Goal: Information Seeking & Learning: Learn about a topic

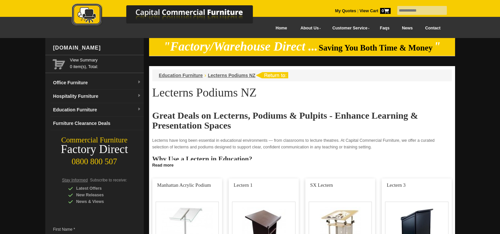
click at [426, 28] on link "Contact" at bounding box center [433, 28] width 28 height 15
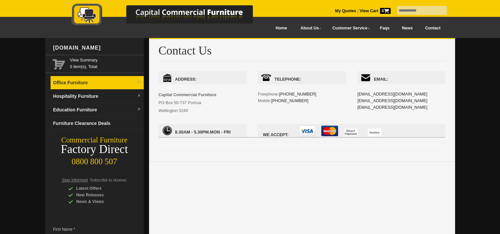
click at [83, 81] on link "Office Furniture" at bounding box center [97, 83] width 93 height 14
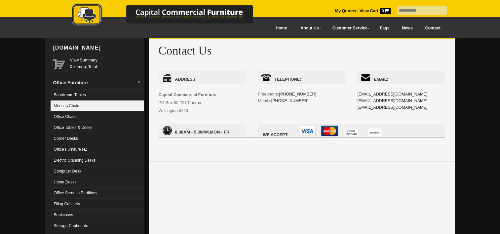
click at [69, 107] on link "Meeting Chairs" at bounding box center [97, 105] width 93 height 11
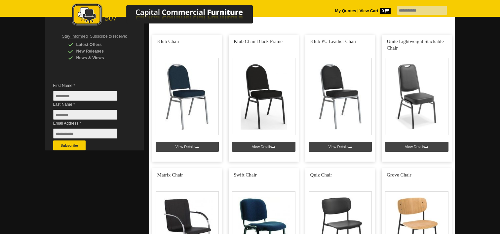
scroll to position [132, 0]
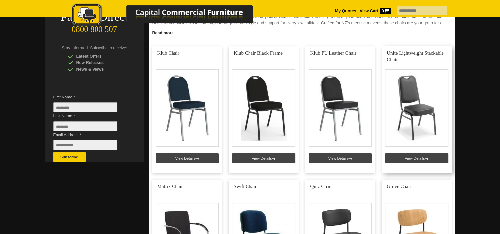
click at [428, 159] on link at bounding box center [417, 109] width 70 height 127
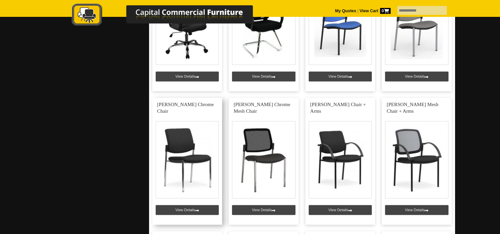
scroll to position [893, 0]
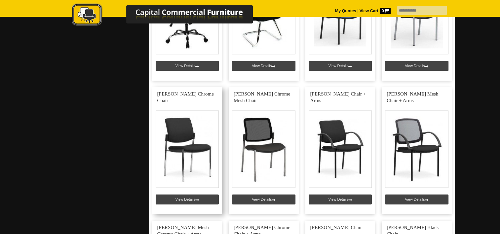
click at [186, 148] on link at bounding box center [187, 150] width 70 height 127
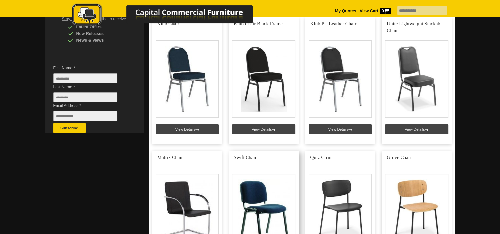
scroll to position [165, 0]
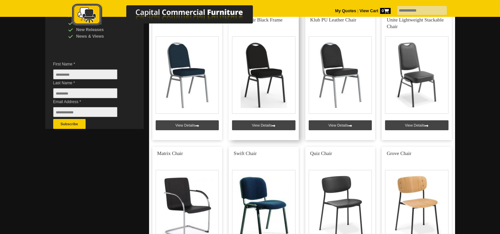
click at [268, 79] on link at bounding box center [264, 76] width 70 height 127
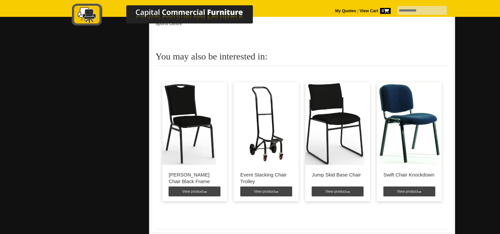
scroll to position [562, 0]
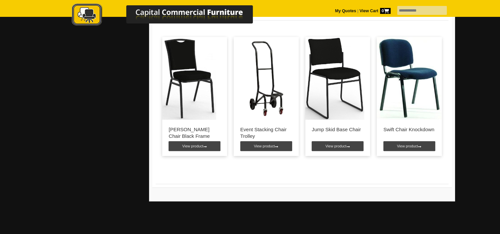
click at [350, 96] on img at bounding box center [334, 78] width 59 height 83
click at [193, 84] on img at bounding box center [189, 78] width 54 height 83
click at [202, 150] on link "View product" at bounding box center [195, 146] width 52 height 10
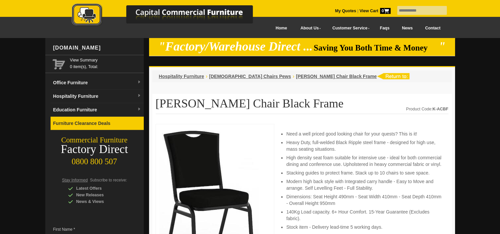
click at [69, 122] on link "Furniture Clearance Deals" at bounding box center [97, 124] width 93 height 14
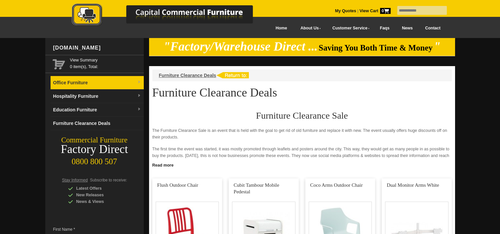
click at [71, 81] on link "Office Furniture" at bounding box center [97, 83] width 93 height 14
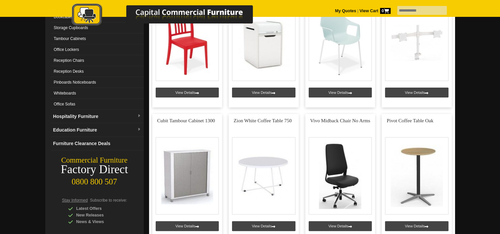
scroll to position [198, 0]
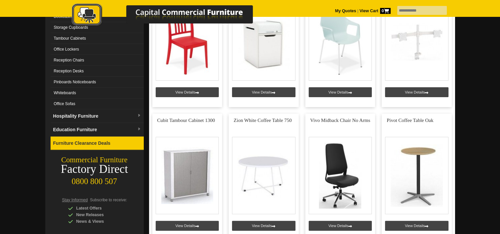
click at [75, 141] on link "Furniture Clearance Deals" at bounding box center [97, 144] width 93 height 14
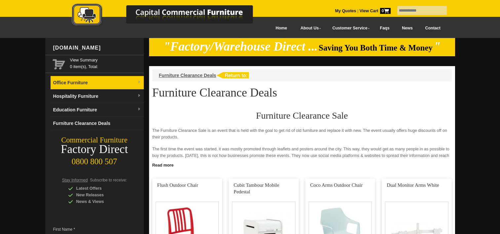
click at [139, 81] on img at bounding box center [139, 82] width 4 height 4
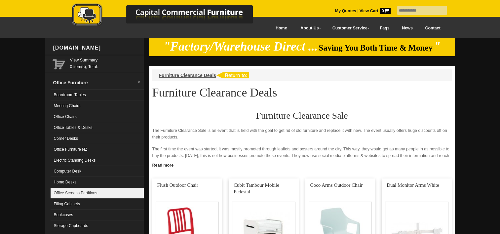
click at [96, 192] on link "Office Screens Partitions" at bounding box center [97, 193] width 93 height 11
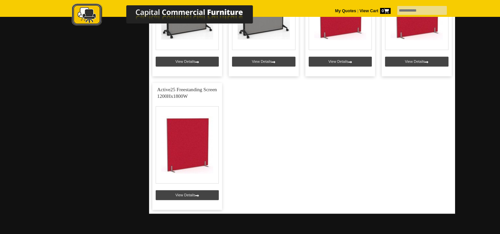
scroll to position [1014, 0]
